Goal: Transaction & Acquisition: Subscribe to service/newsletter

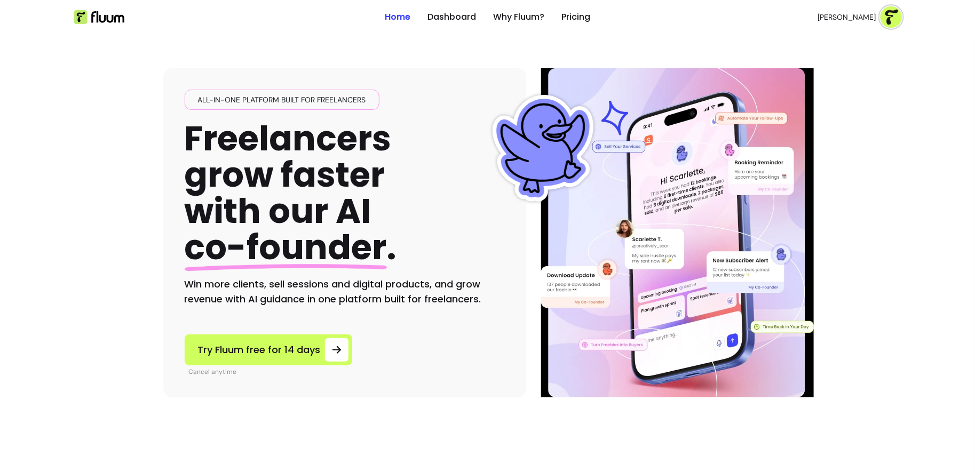
click at [887, 19] on img at bounding box center [891, 16] width 21 height 21
click at [838, 93] on span "Log Out" at bounding box center [854, 98] width 78 height 11
click at [822, 23] on link "Login" at bounding box center [834, 17] width 43 height 20
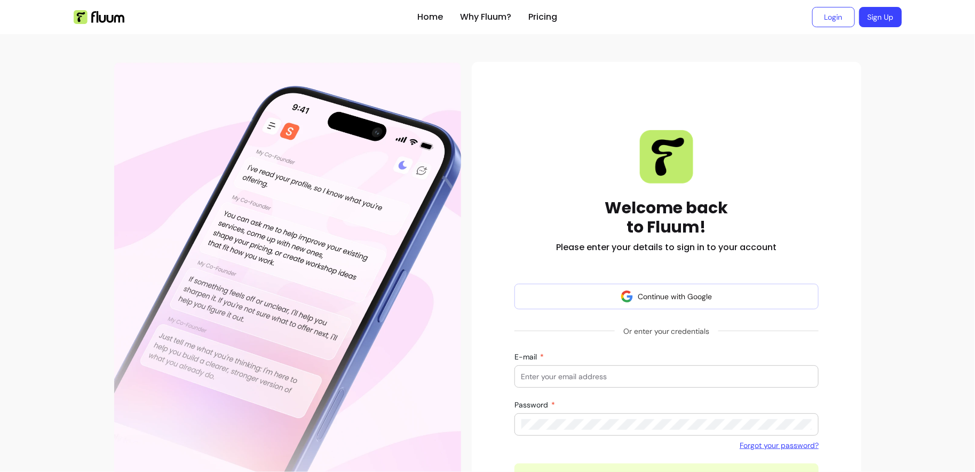
click at [886, 18] on link "Sign Up" at bounding box center [881, 17] width 43 height 20
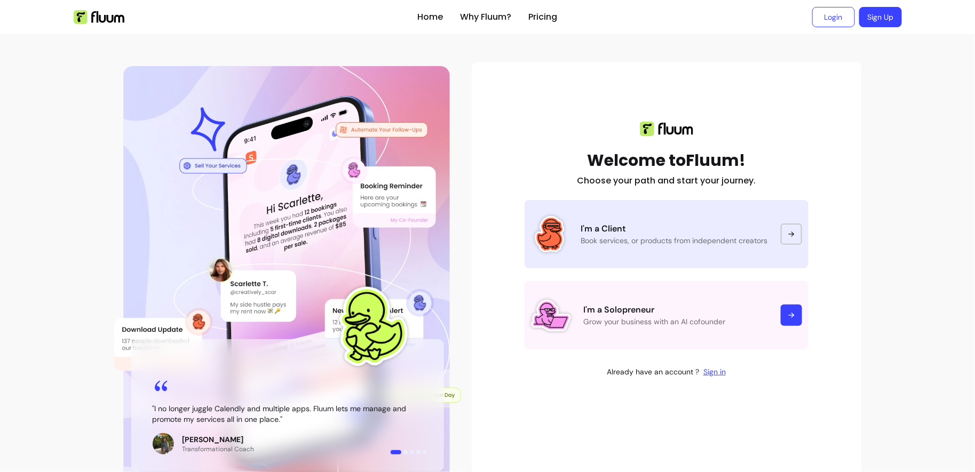
click at [634, 243] on p "Book services, or products from independent creators" at bounding box center [674, 240] width 187 height 11
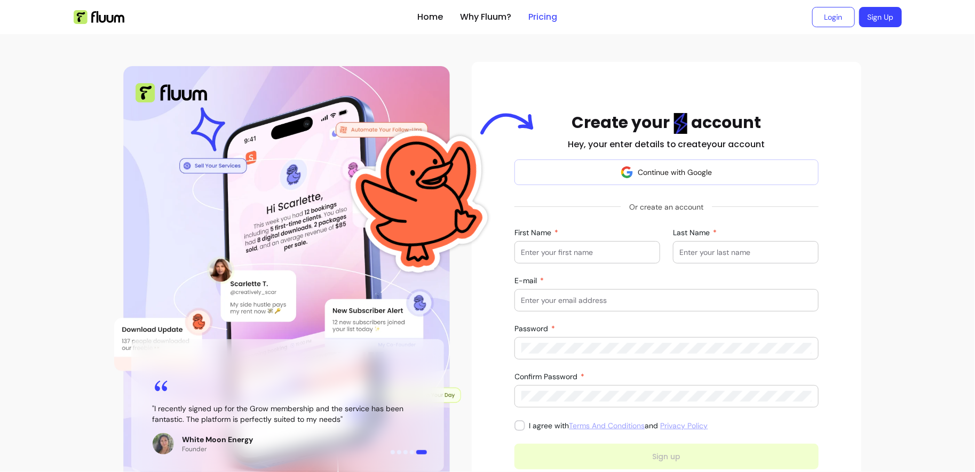
click at [547, 18] on link "Pricing" at bounding box center [543, 17] width 29 height 13
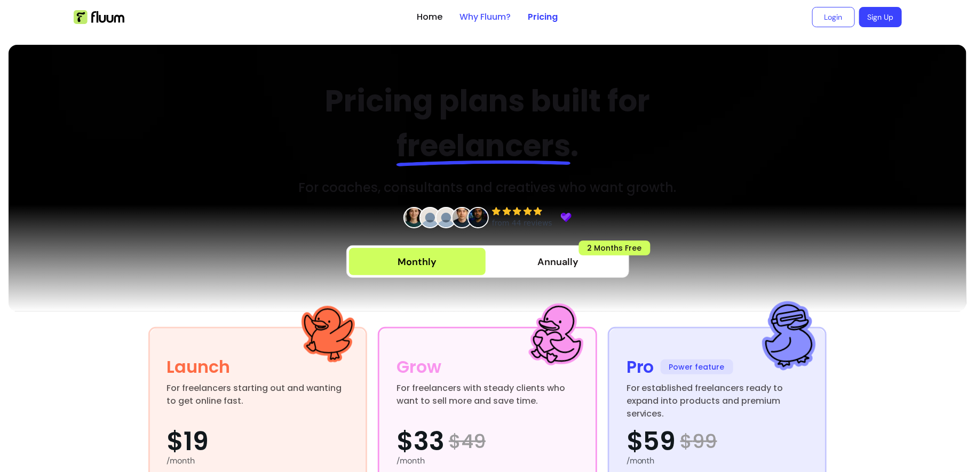
click at [507, 16] on link "Why Fluum?" at bounding box center [485, 17] width 51 height 13
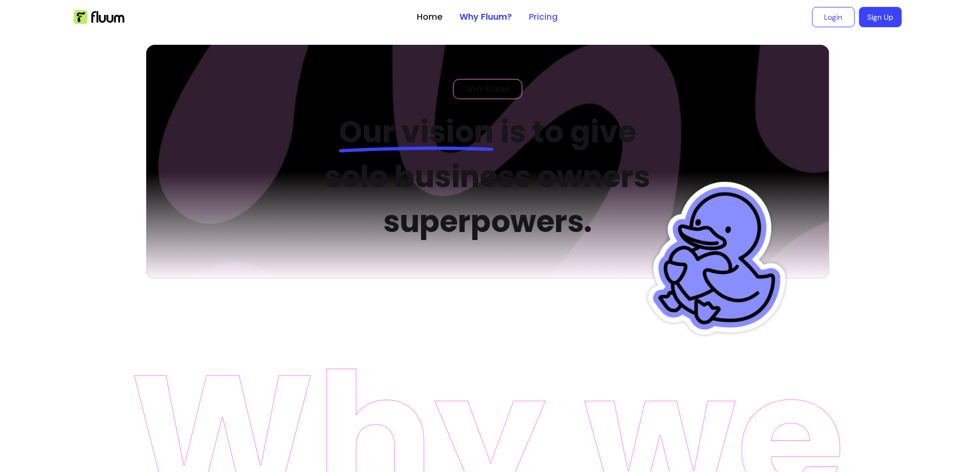
click at [545, 12] on link "Pricing" at bounding box center [544, 17] width 29 height 13
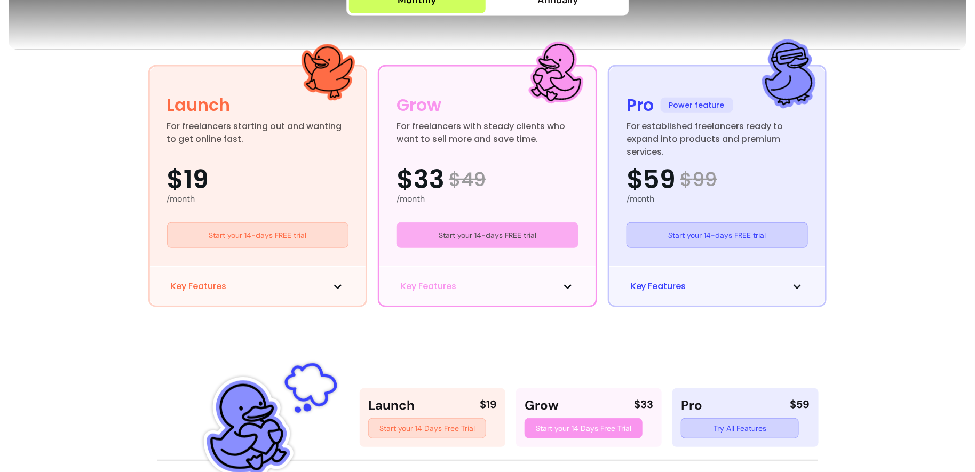
scroll to position [203, 0]
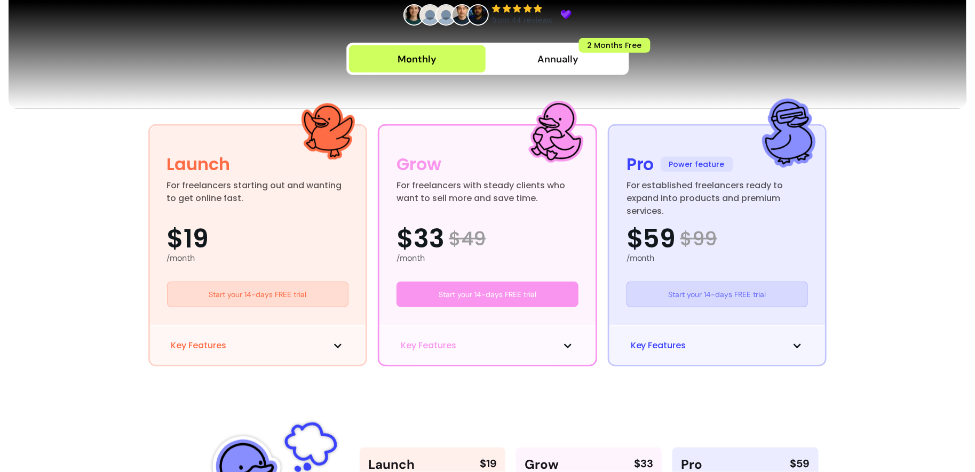
click at [674, 295] on link "Start your 14-days FREE trial" at bounding box center [718, 295] width 182 height 26
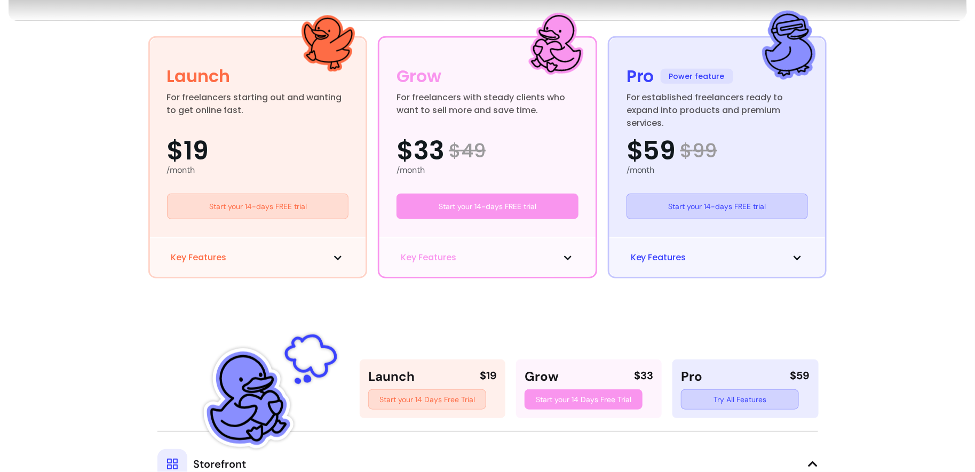
scroll to position [310, 0]
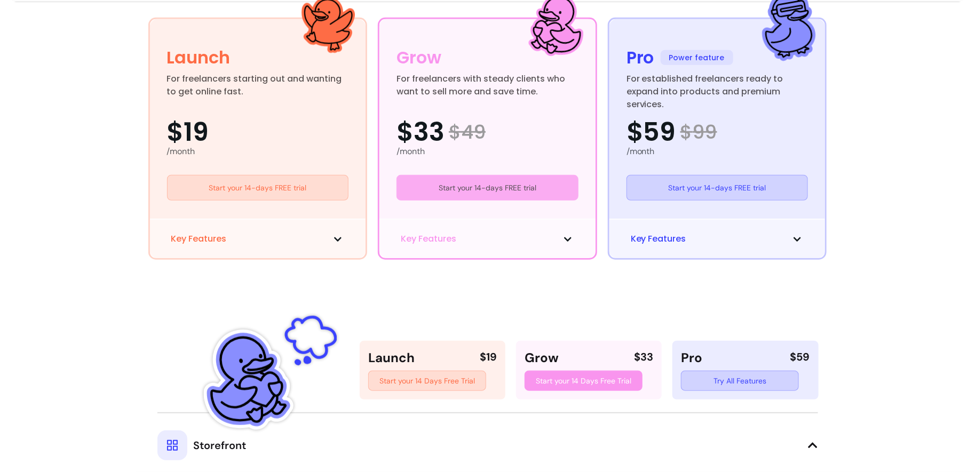
click at [517, 196] on link "Start your 14-days FREE trial" at bounding box center [488, 188] width 182 height 26
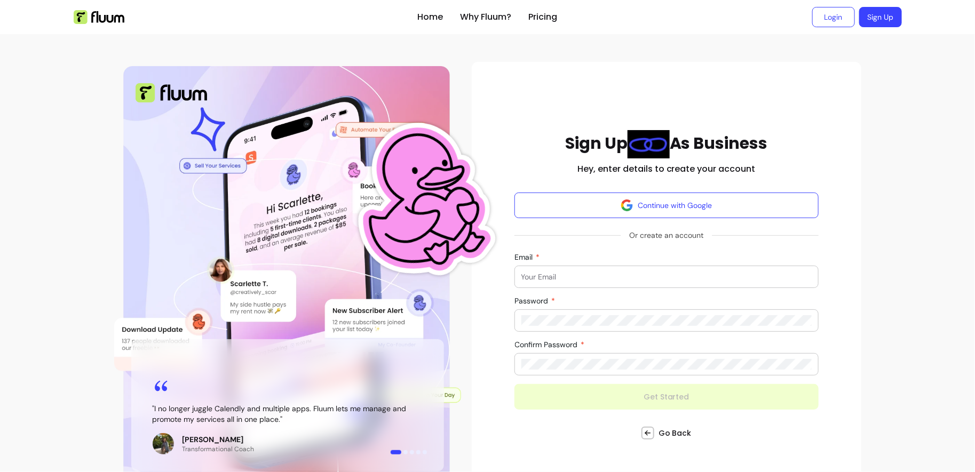
scroll to position [29, 0]
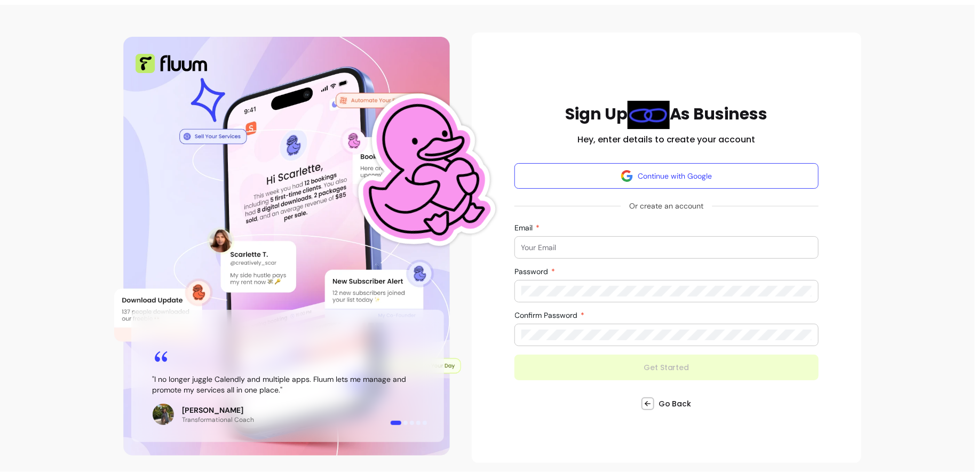
click at [665, 249] on input "Email" at bounding box center [667, 247] width 291 height 11
click at [907, 174] on div "Home Why Fluum? Pricing Login Sign Up open navigation menu " I no longer juggle…" at bounding box center [487, 222] width 975 height 503
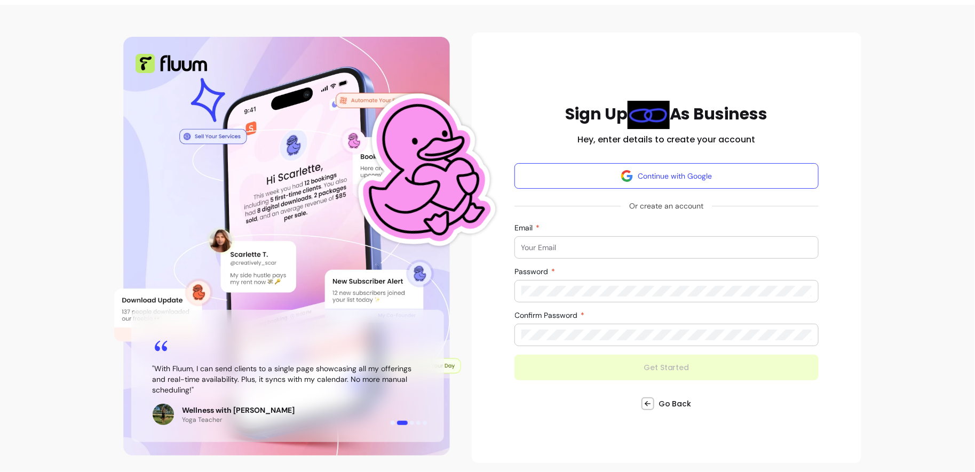
scroll to position [0, 0]
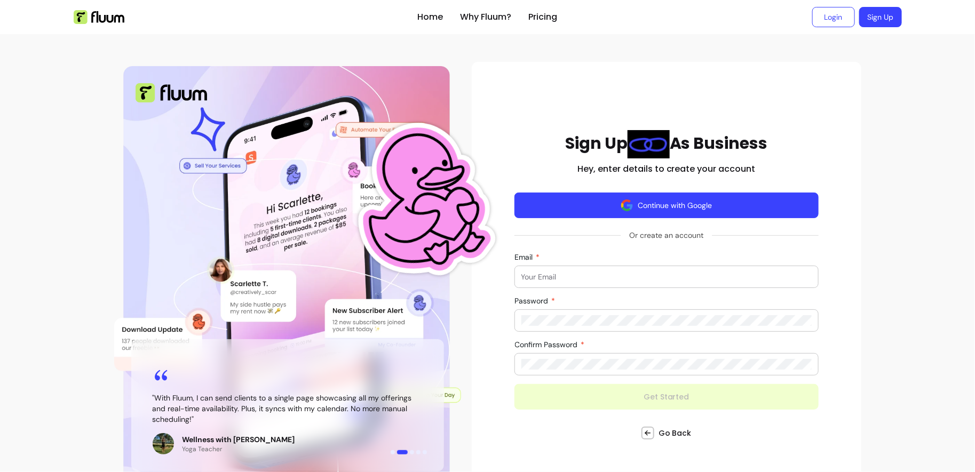
click at [610, 215] on button "Continue with Google" at bounding box center [667, 206] width 305 height 26
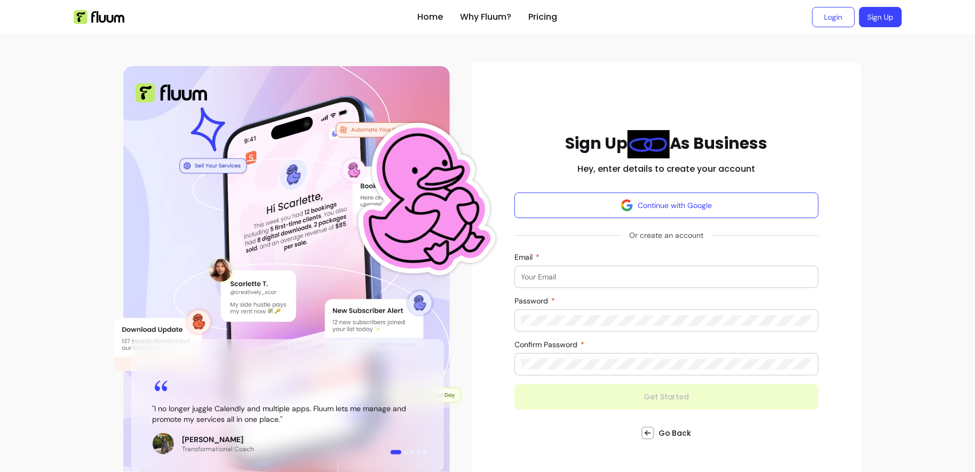
click at [558, 280] on input "Email" at bounding box center [667, 277] width 291 height 11
click at [918, 254] on div "Home Why Fluum? Pricing Login Sign Up open navigation menu " I no longer juggle…" at bounding box center [487, 251] width 975 height 503
click at [600, 278] on input "Email" at bounding box center [667, 277] width 291 height 11
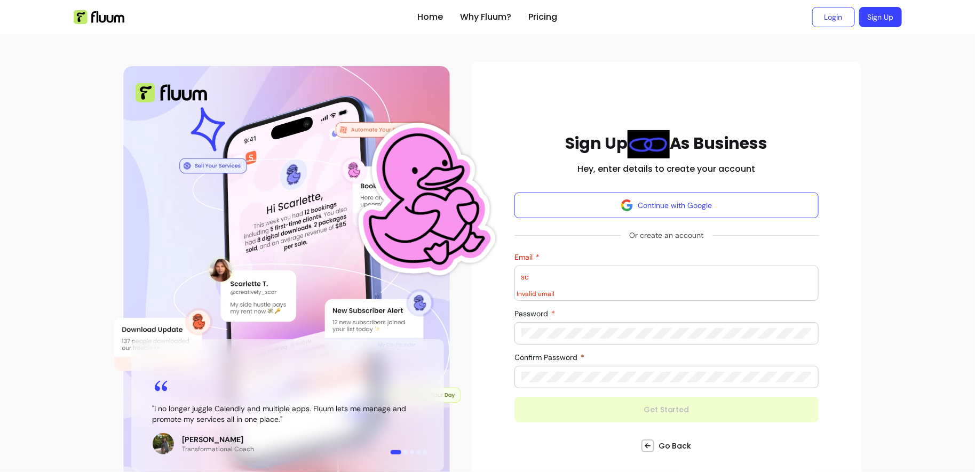
type input "s"
drag, startPoint x: 582, startPoint y: 274, endPoint x: 501, endPoint y: 274, distance: 80.6
click at [501, 274] on div "" I no longer juggle Calendly and multiple apps. Fluum lets me manage and promo…" at bounding box center [488, 283] width 769 height 465
type input "m"
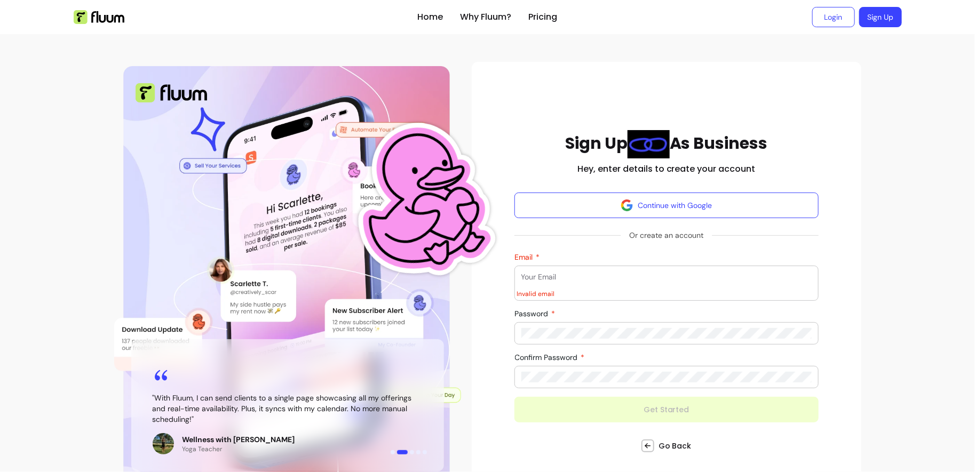
click at [868, 141] on div "" I no longer juggle Calendly and multiple apps. Fluum lets me manage and promo…" at bounding box center [488, 283] width 769 height 465
click at [542, 278] on input "Email" at bounding box center [667, 277] width 291 height 11
click at [556, 280] on input "Email" at bounding box center [667, 277] width 291 height 11
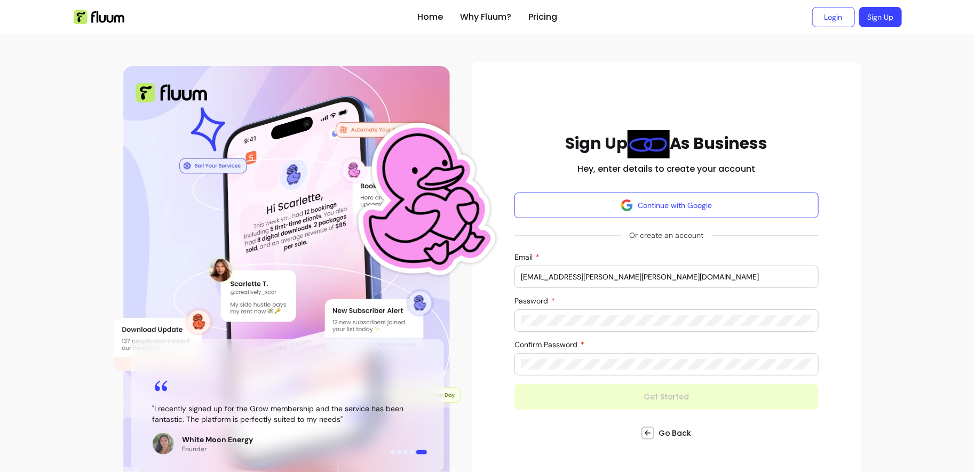
type input "v.debora.silva@reddit.com"
click at [479, 319] on div "Sign Up As Business Hey, enter details to create your account Continue with Goo…" at bounding box center [667, 277] width 390 height 431
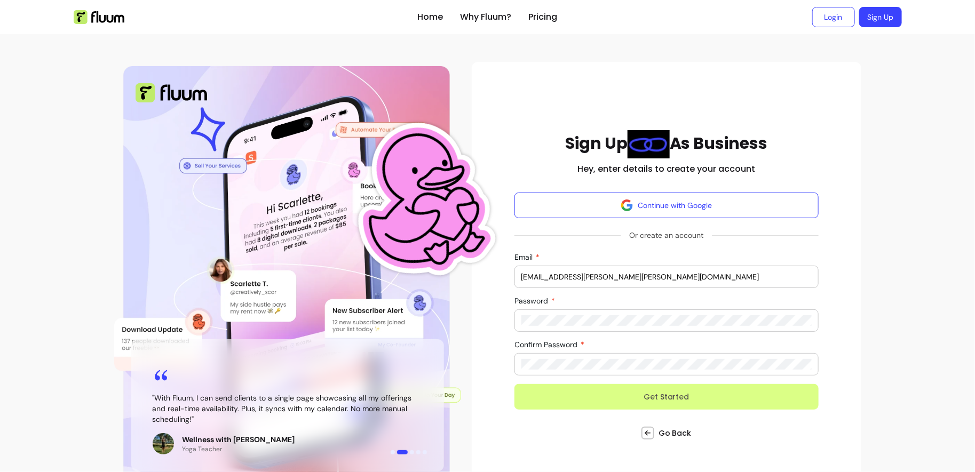
click at [595, 404] on button "Get Started" at bounding box center [667, 397] width 305 height 26
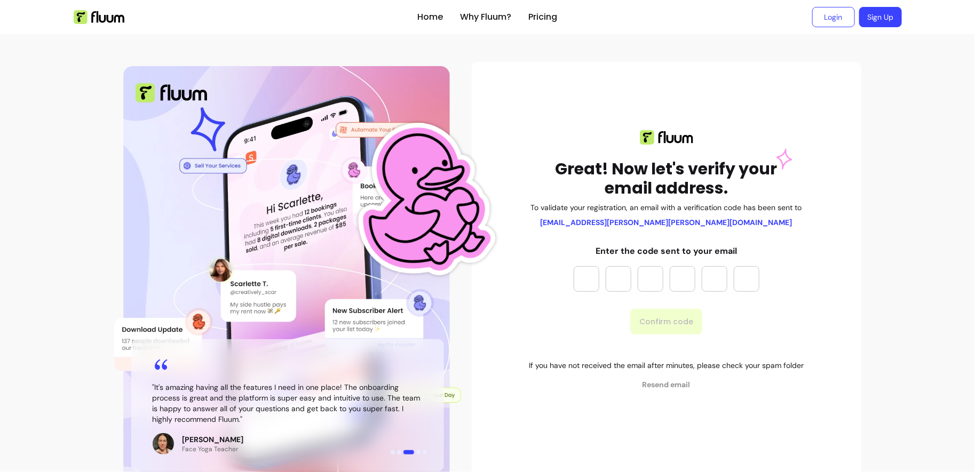
click at [594, 279] on input "Please enter OTP character 1" at bounding box center [587, 279] width 26 height 26
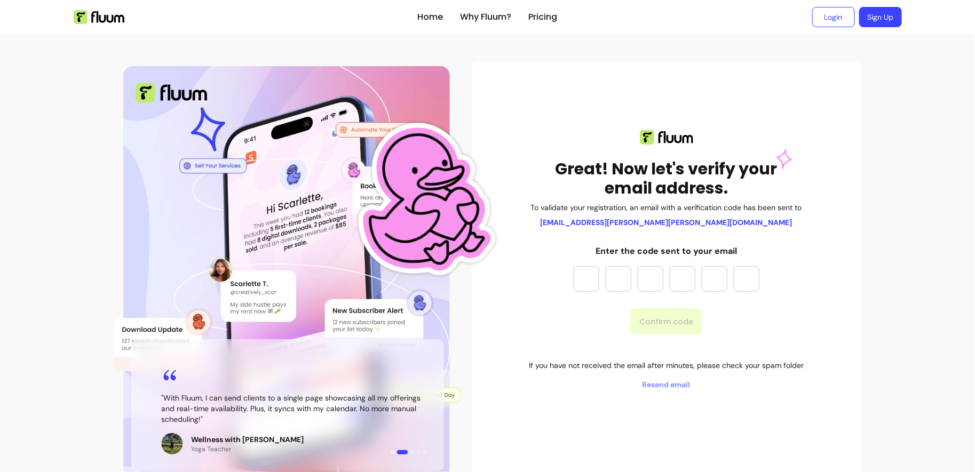
click at [592, 275] on input "Please enter OTP character 1" at bounding box center [587, 279] width 26 height 26
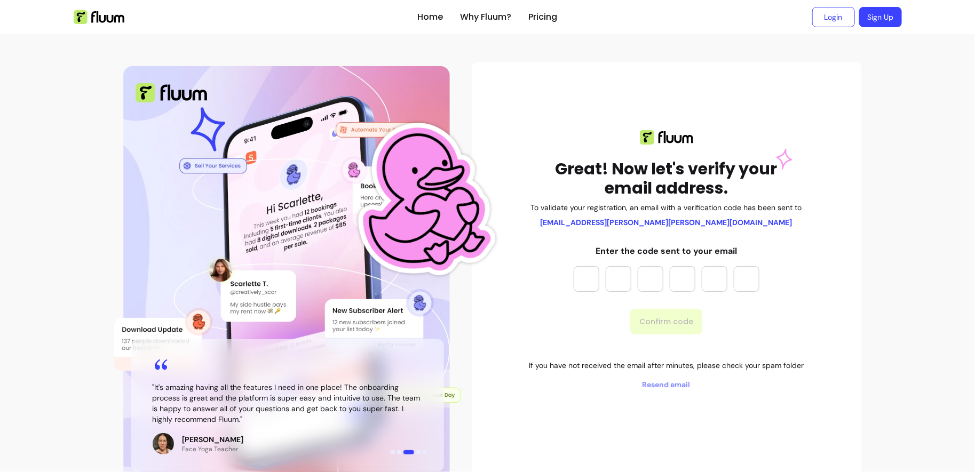
click at [591, 282] on input "Please enter OTP character 1" at bounding box center [587, 279] width 26 height 26
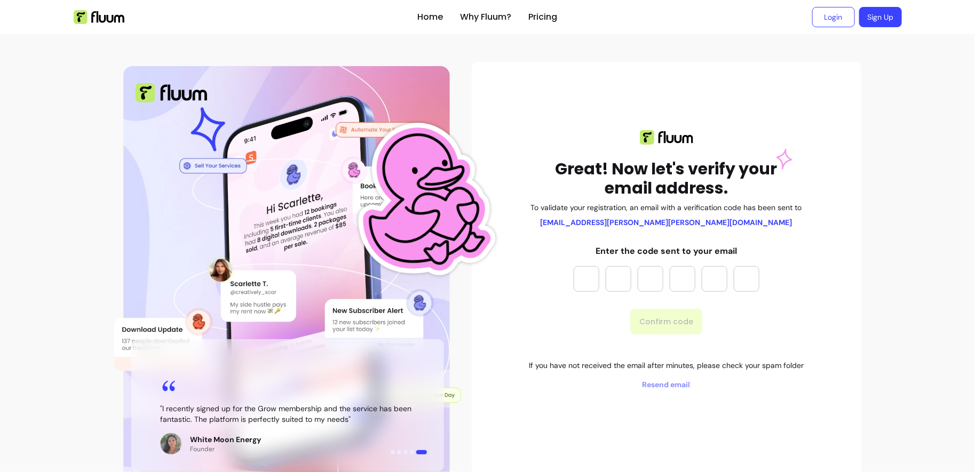
type input "*"
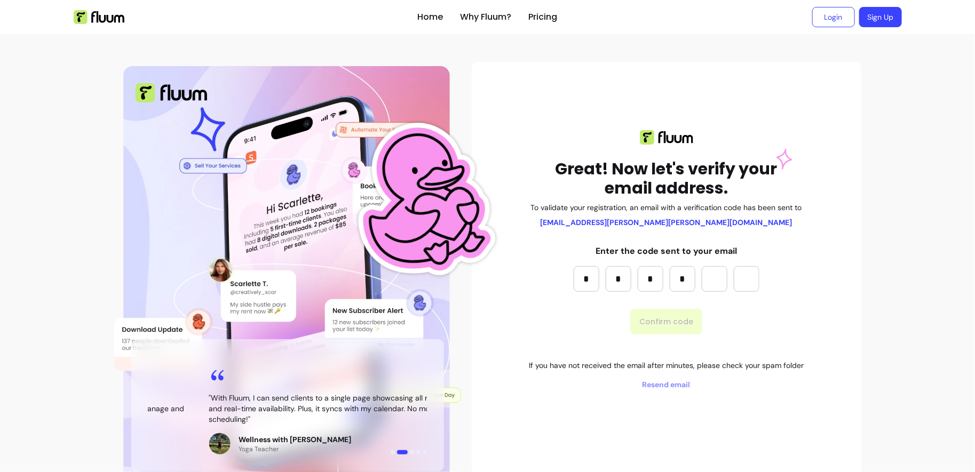
type input "*"
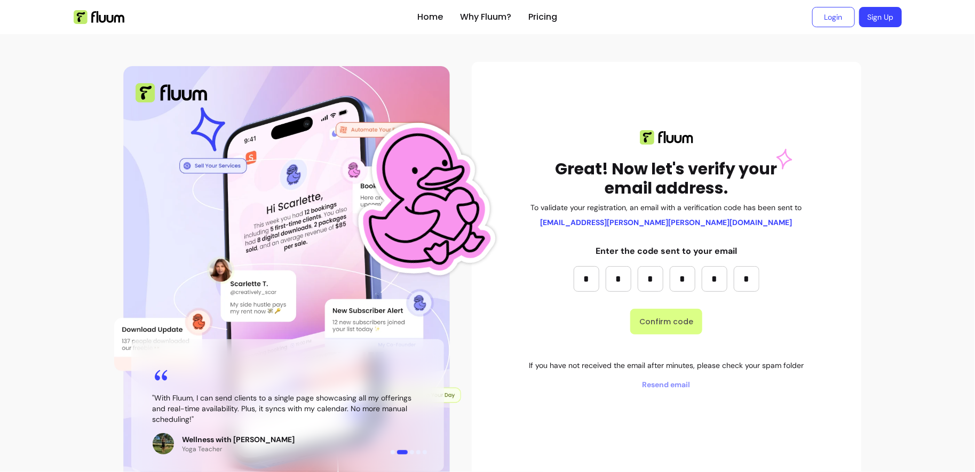
type input "*"
click at [685, 322] on button "Confirm code" at bounding box center [667, 322] width 70 height 25
